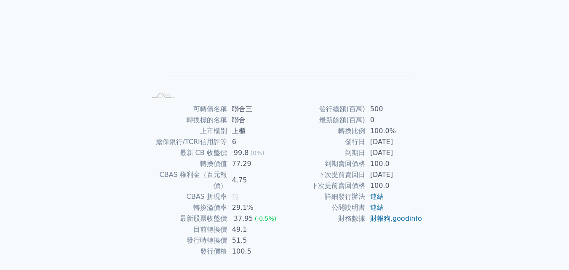
scroll to position [120, 0]
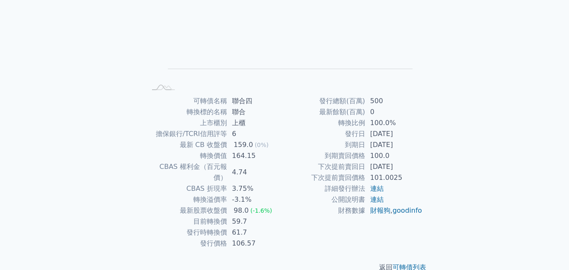
scroll to position [116, 0]
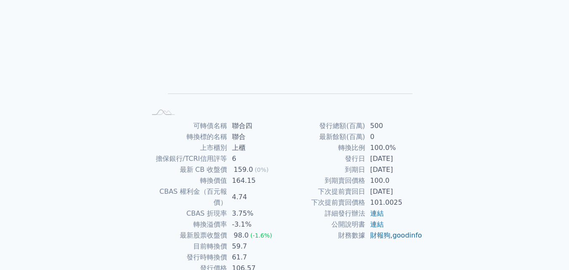
scroll to position [120, 0]
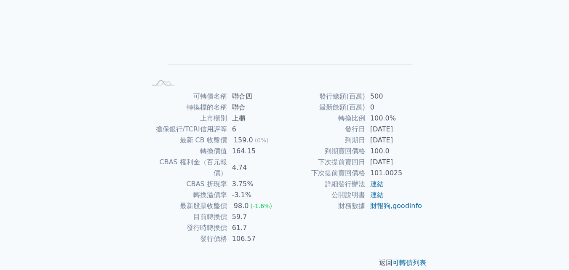
scroll to position [120, 0]
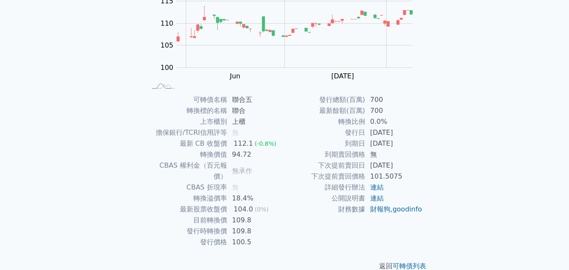
scroll to position [120, 0]
